Goal: Understand process/instructions: Learn how to perform a task or action

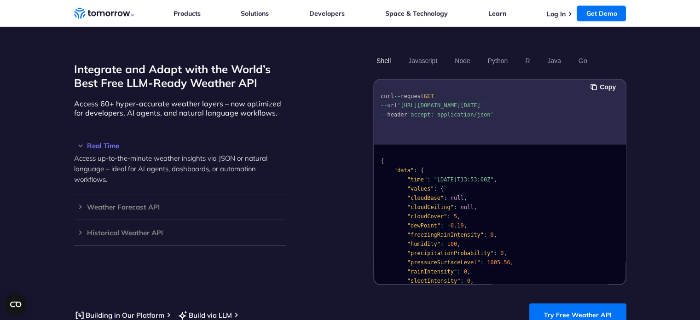
scroll to position [782, 0]
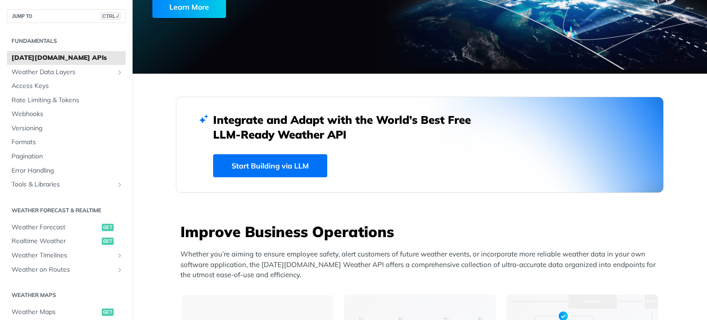
scroll to position [138, 0]
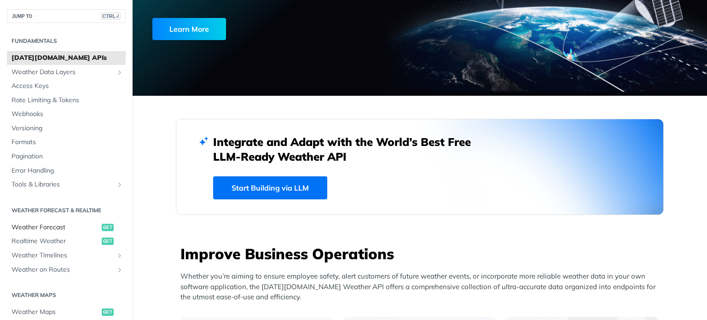
click at [33, 228] on span "Weather Forecast" at bounding box center [56, 227] width 88 height 9
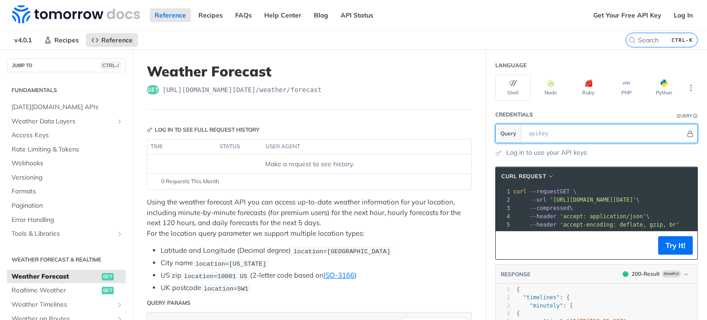
click at [538, 132] on input "text" at bounding box center [605, 133] width 162 height 18
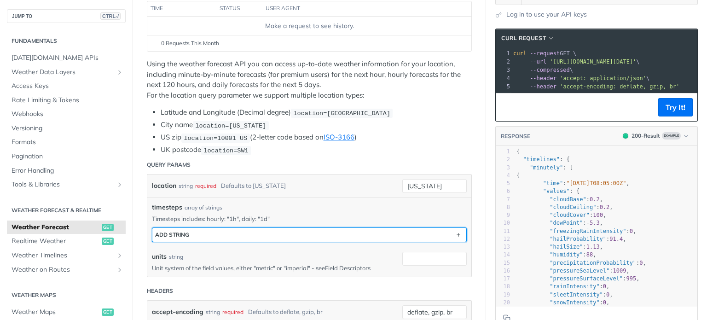
click at [208, 235] on button "ADD string" at bounding box center [309, 235] width 314 height 14
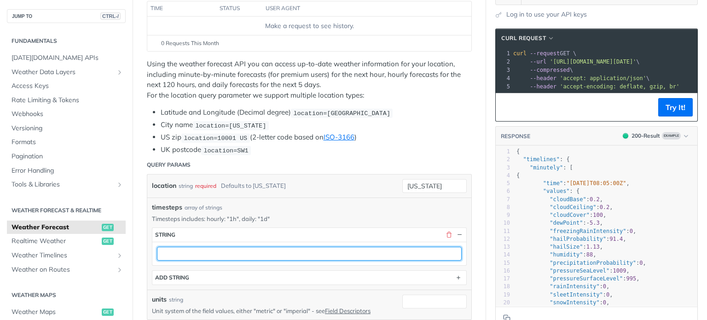
click at [195, 253] on input "text" at bounding box center [309, 254] width 305 height 14
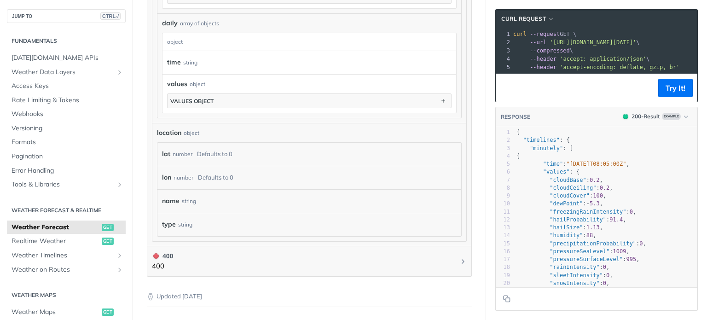
click at [186, 197] on div "string" at bounding box center [189, 200] width 14 height 13
click at [172, 198] on label "name" at bounding box center [170, 200] width 17 height 13
click at [206, 128] on div "location object" at bounding box center [309, 133] width 305 height 10
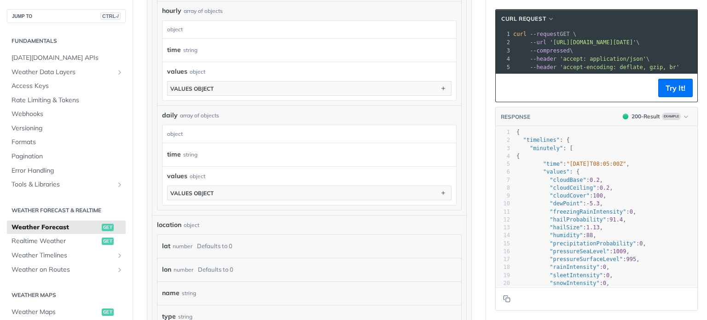
click at [177, 150] on label "time" at bounding box center [174, 154] width 14 height 13
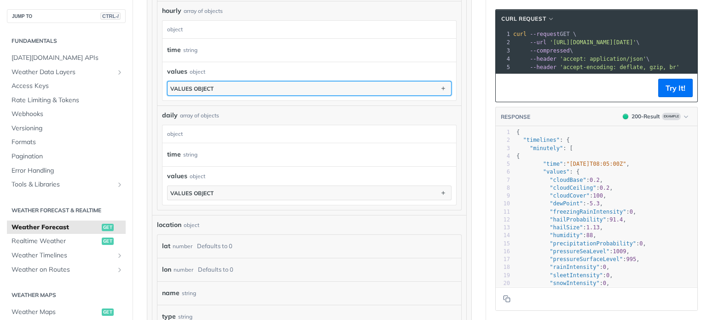
click at [211, 81] on button "values object" at bounding box center [310, 88] width 284 height 14
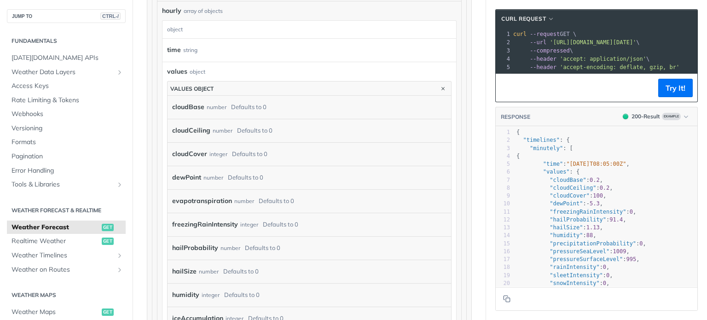
click at [191, 114] on div "cloudBase number Defaults to 0" at bounding box center [310, 107] width 284 height 23
click at [193, 106] on label "cloudBase" at bounding box center [188, 106] width 32 height 13
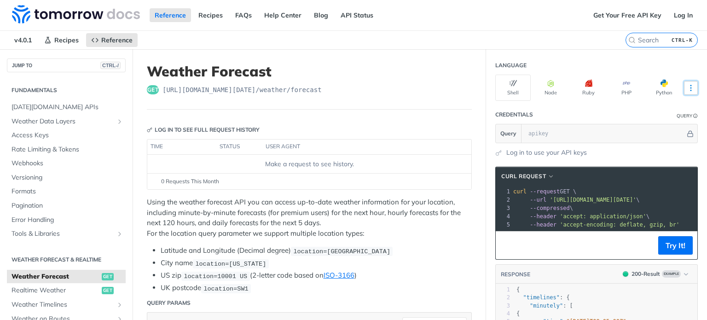
click at [687, 84] on icon "More ellipsis" at bounding box center [691, 88] width 8 height 8
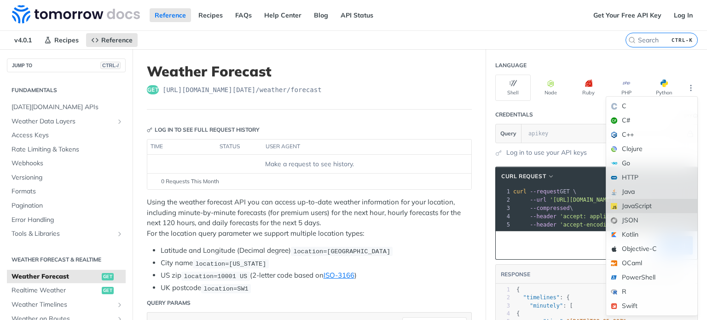
click at [628, 207] on div "JavaScript" at bounding box center [651, 206] width 91 height 14
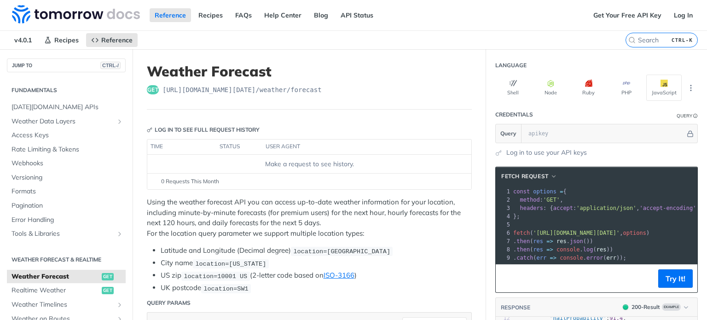
click at [289, 93] on span "https://api.tomorrow.io/v4 /weather/forecast" at bounding box center [241, 89] width 159 height 9
click at [153, 93] on span "get" at bounding box center [153, 89] width 12 height 9
click at [606, 15] on link "Get Your Free API Key" at bounding box center [627, 15] width 78 height 14
